Goal: Information Seeking & Learning: Learn about a topic

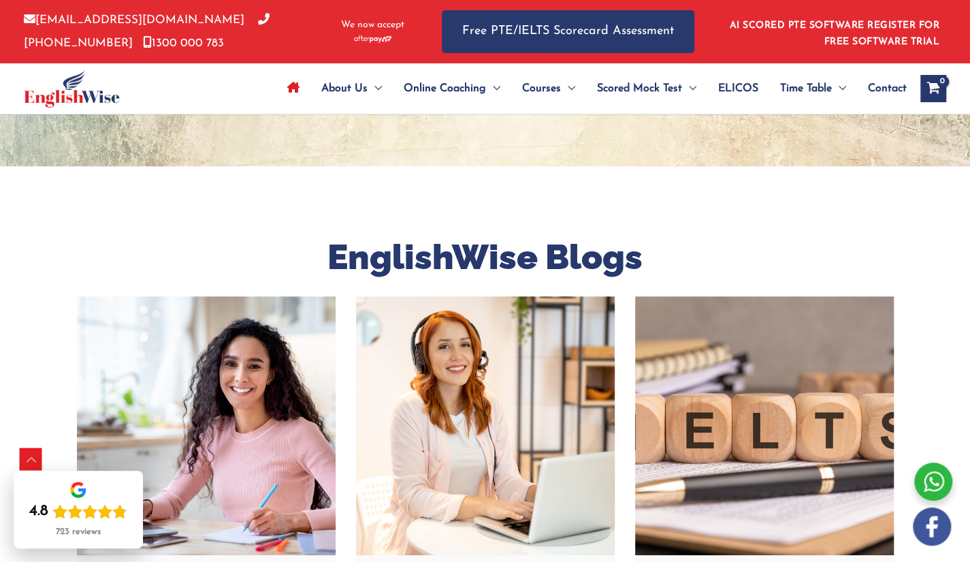
scroll to position [3657, 0]
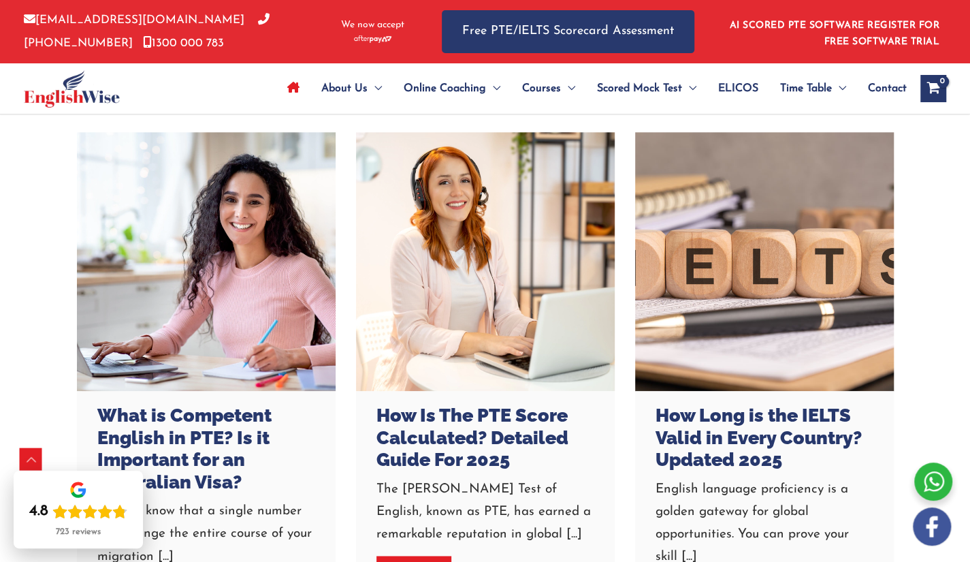
click at [212, 80] on div "About Us Menu Toggle Our Story Testimonials Online Coaching Menu Toggle Online …" at bounding box center [579, 88] width 735 height 50
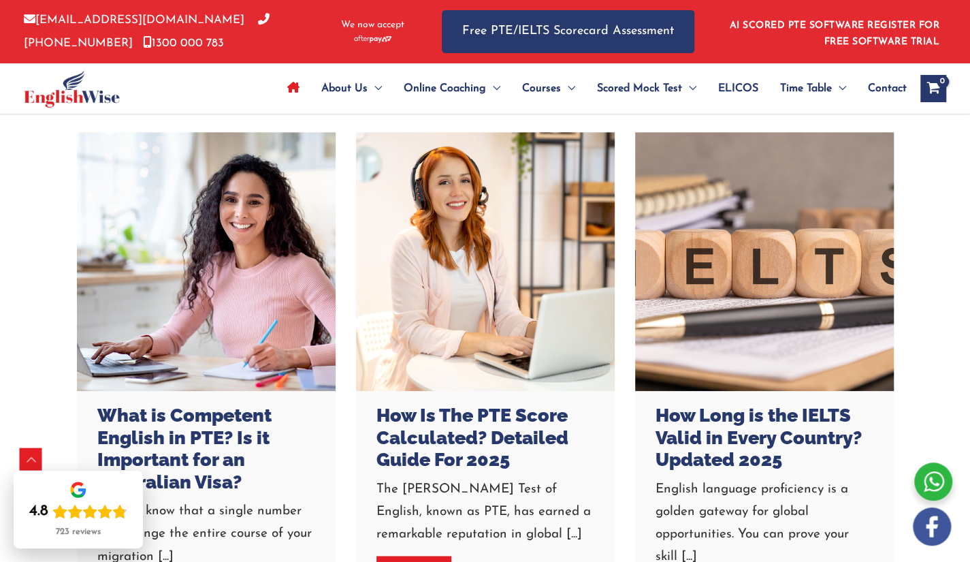
click at [212, 80] on div "About Us Menu Toggle Our Story Testimonials Online Coaching Menu Toggle Online …" at bounding box center [579, 88] width 735 height 50
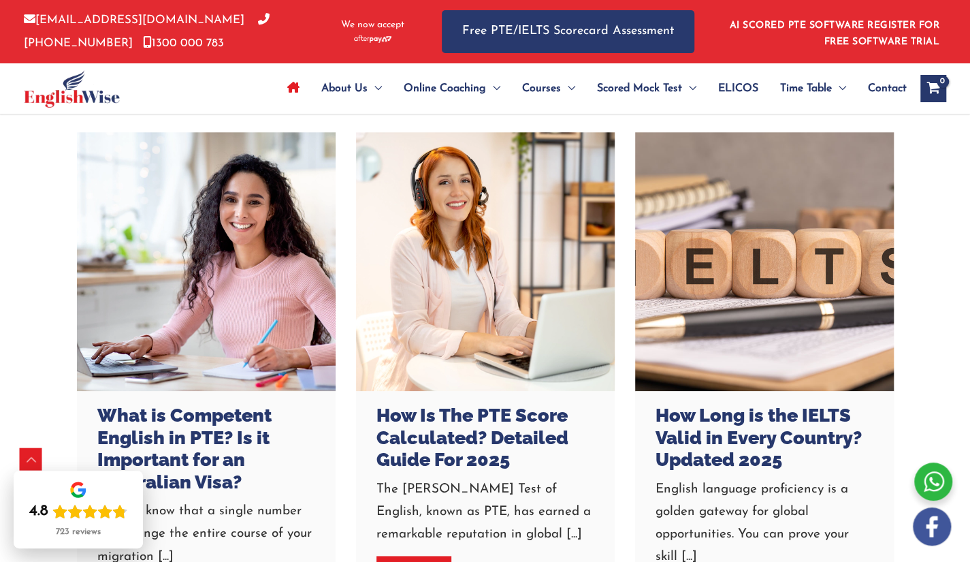
click at [212, 80] on div "About Us Menu Toggle Our Story Testimonials Online Coaching Menu Toggle Online …" at bounding box center [579, 88] width 735 height 50
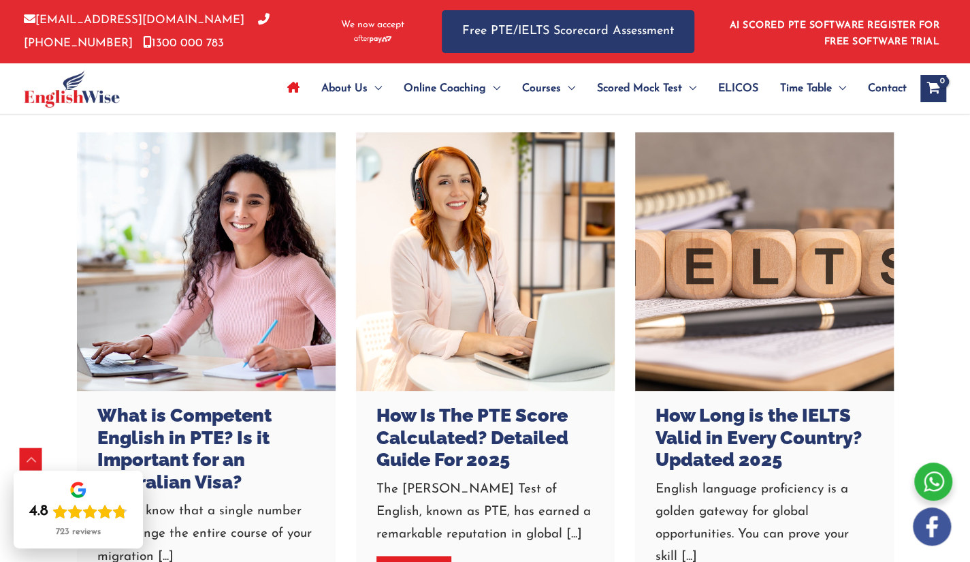
click at [212, 80] on div "About Us Menu Toggle Our Story Testimonials Online Coaching Menu Toggle Online …" at bounding box center [579, 88] width 735 height 50
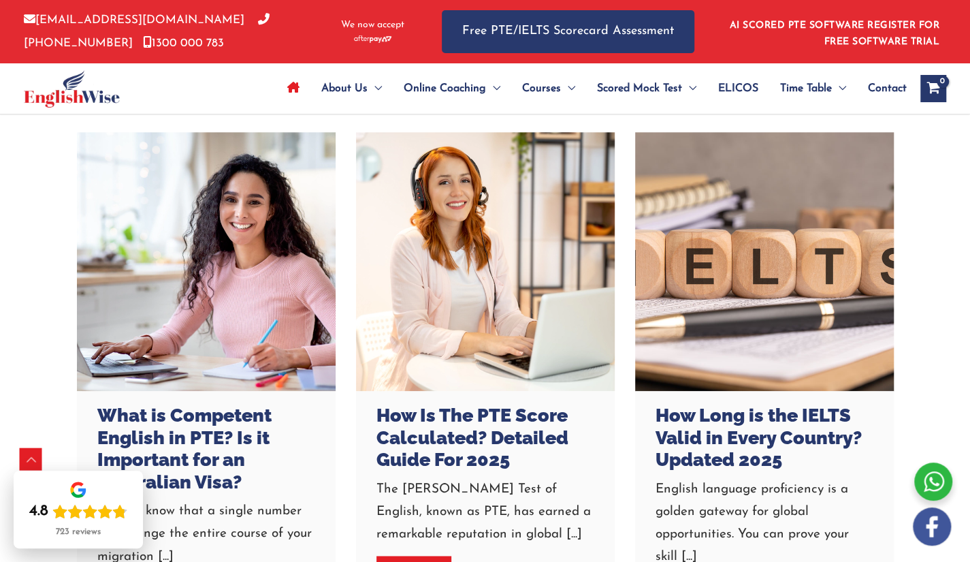
click at [212, 80] on div "About Us Menu Toggle Our Story Testimonials Online Coaching Menu Toggle Online …" at bounding box center [579, 88] width 735 height 50
click at [218, 198] on link at bounding box center [206, 261] width 259 height 259
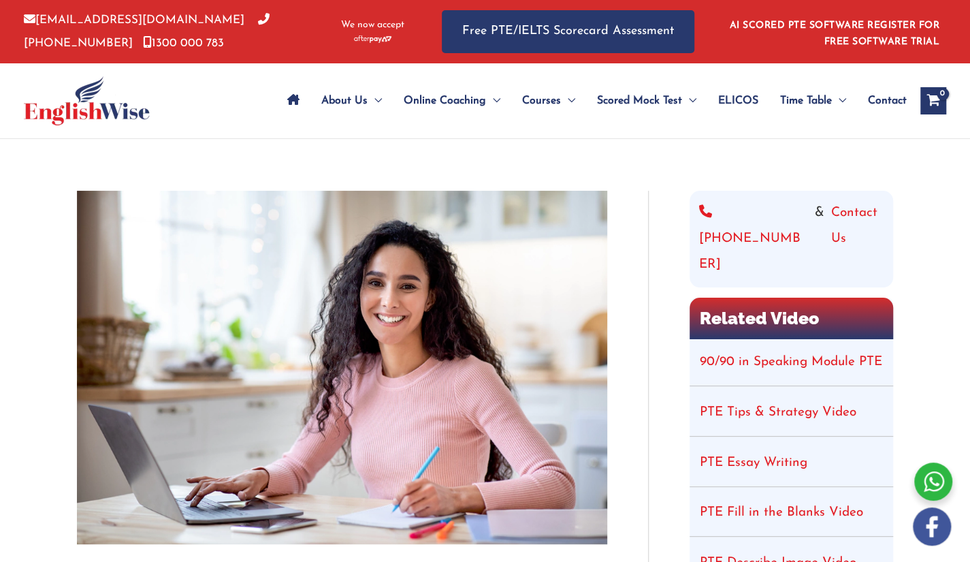
scroll to position [93, 0]
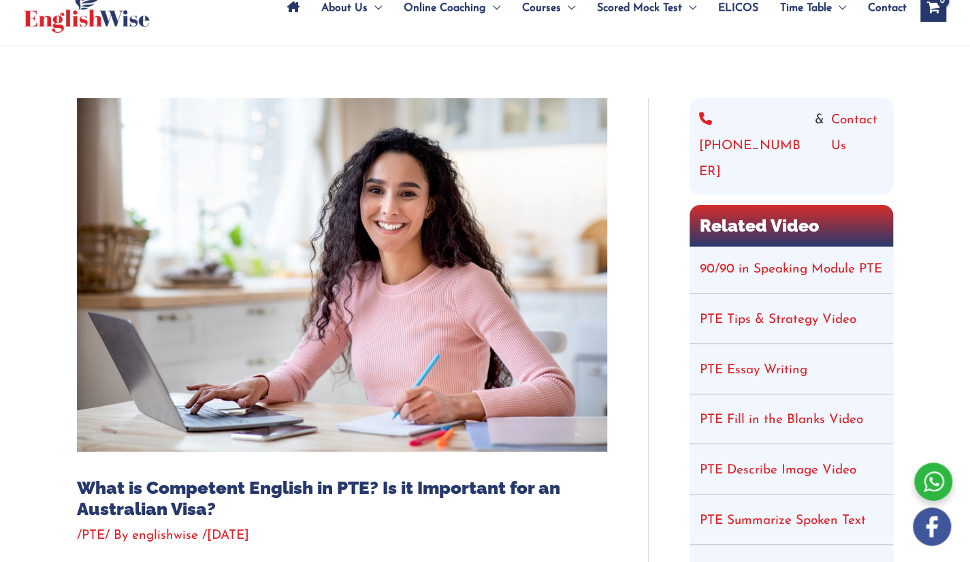
click at [310, 273] on img at bounding box center [342, 274] width 530 height 353
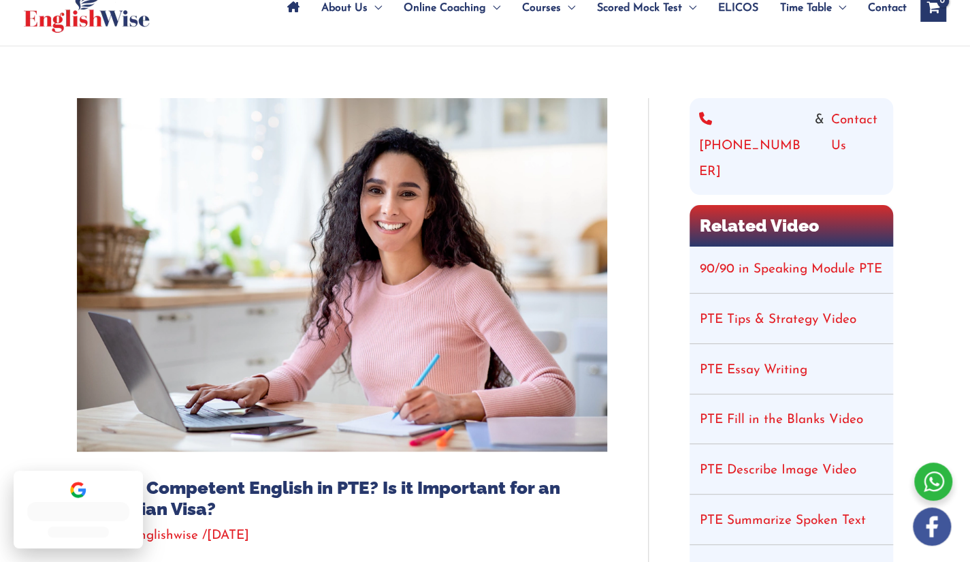
click at [310, 273] on img at bounding box center [342, 274] width 530 height 353
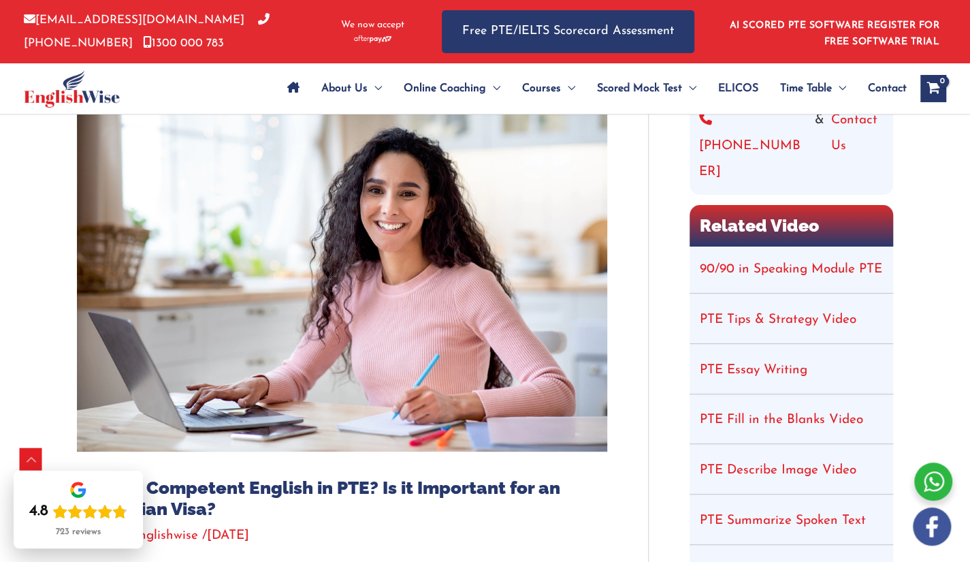
scroll to position [1076, 0]
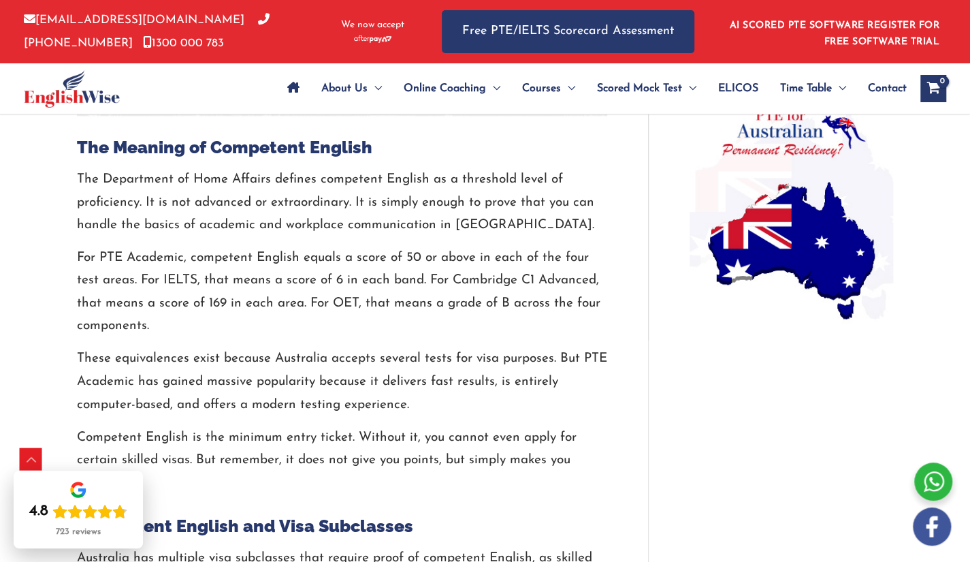
click at [716, 40] on div at bounding box center [718, 31] width 7 height 63
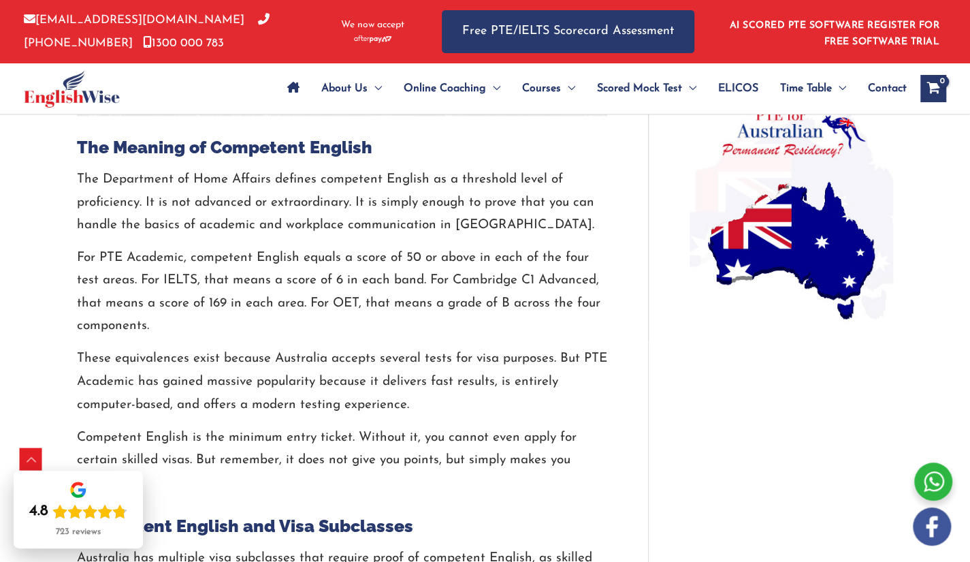
click at [716, 40] on div at bounding box center [718, 31] width 7 height 63
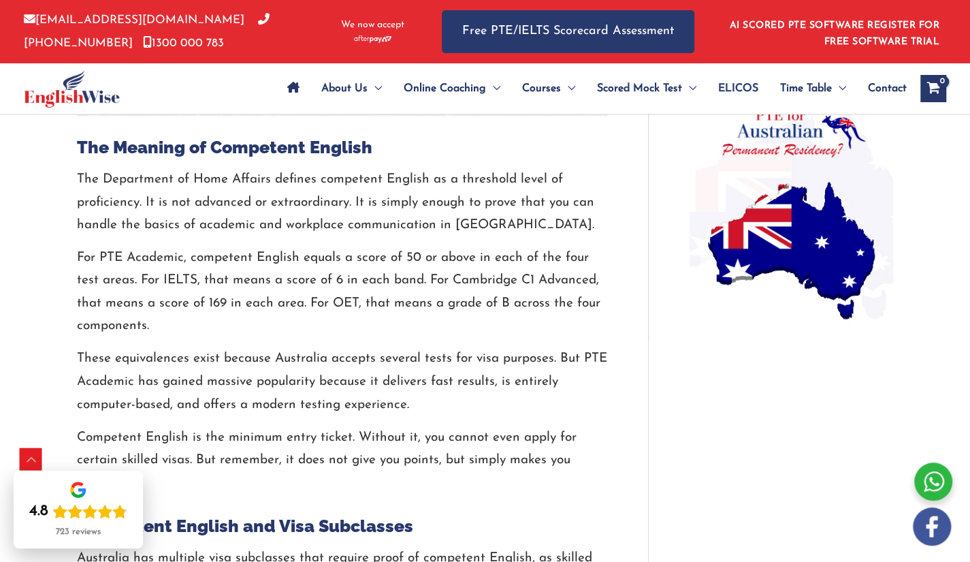
click at [716, 40] on div at bounding box center [718, 31] width 7 height 63
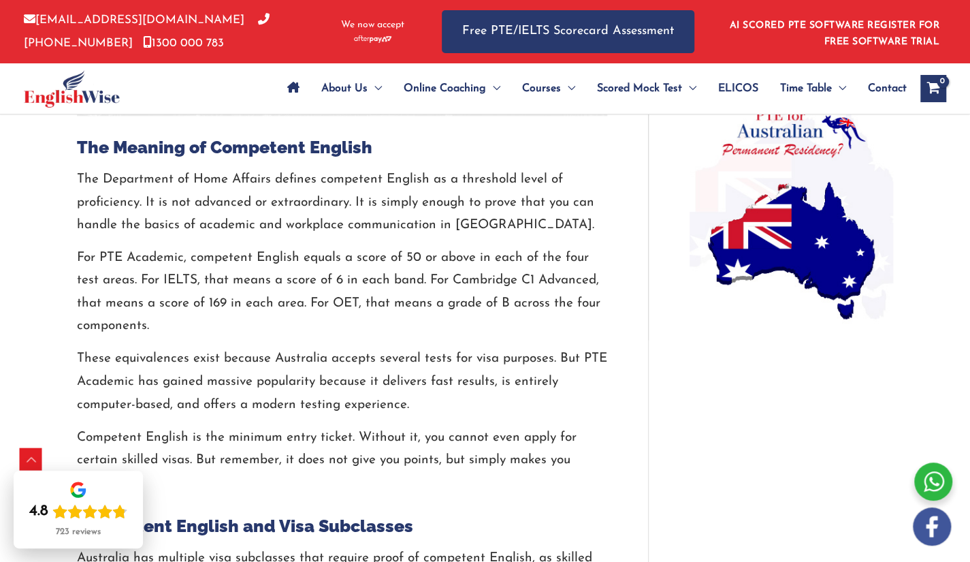
click at [716, 40] on div at bounding box center [718, 31] width 7 height 63
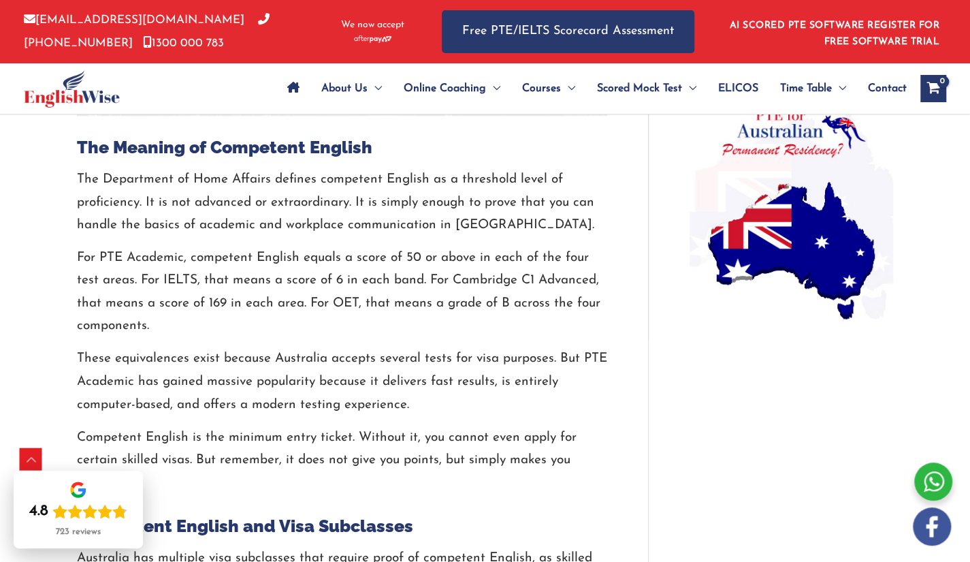
click at [716, 40] on div at bounding box center [718, 31] width 7 height 63
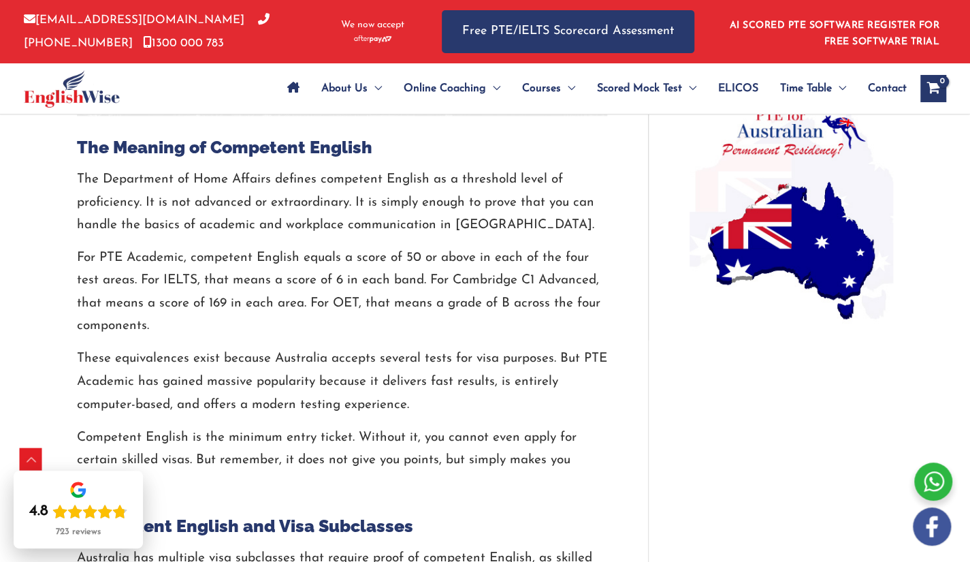
click at [716, 40] on div at bounding box center [718, 31] width 7 height 63
